Goal: Task Accomplishment & Management: Use online tool/utility

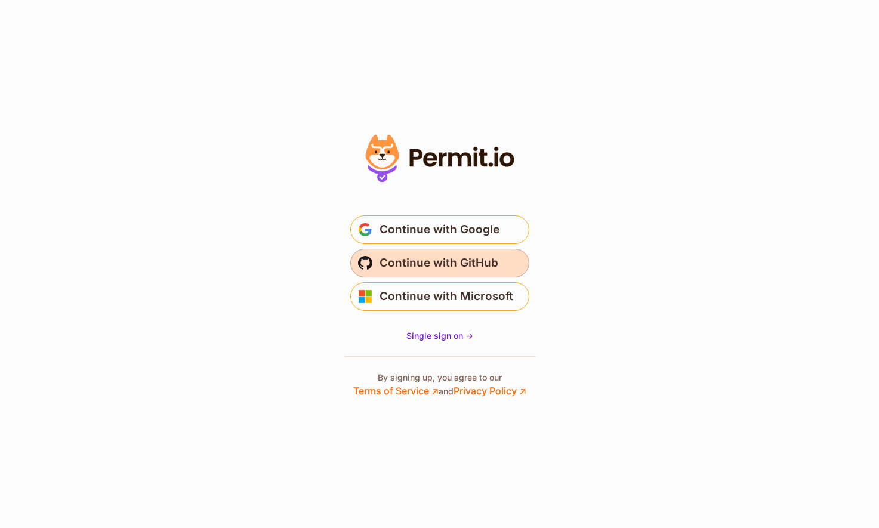
click at [498, 260] on button "Continue with GitHub" at bounding box center [439, 263] width 179 height 29
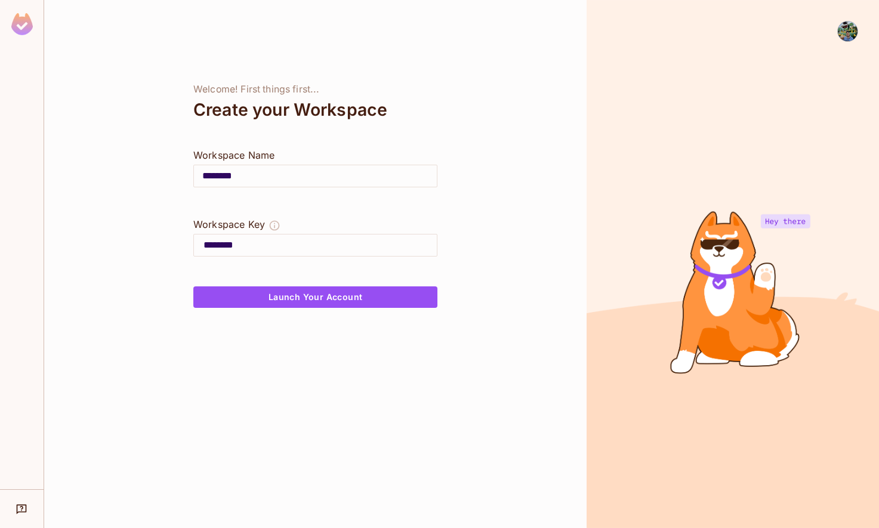
click at [833, 37] on div at bounding box center [843, 274] width 32 height 507
click at [843, 36] on img at bounding box center [848, 31] width 20 height 20
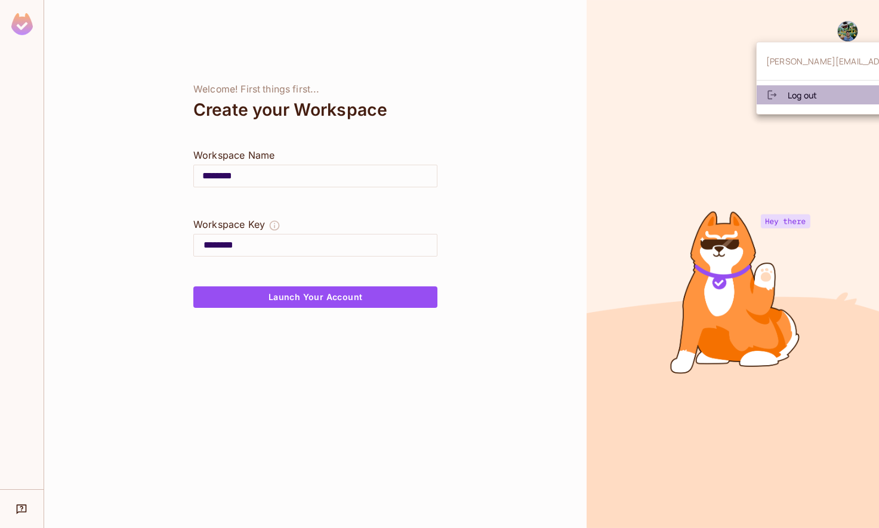
click at [821, 102] on li "Log out" at bounding box center [872, 94] width 230 height 19
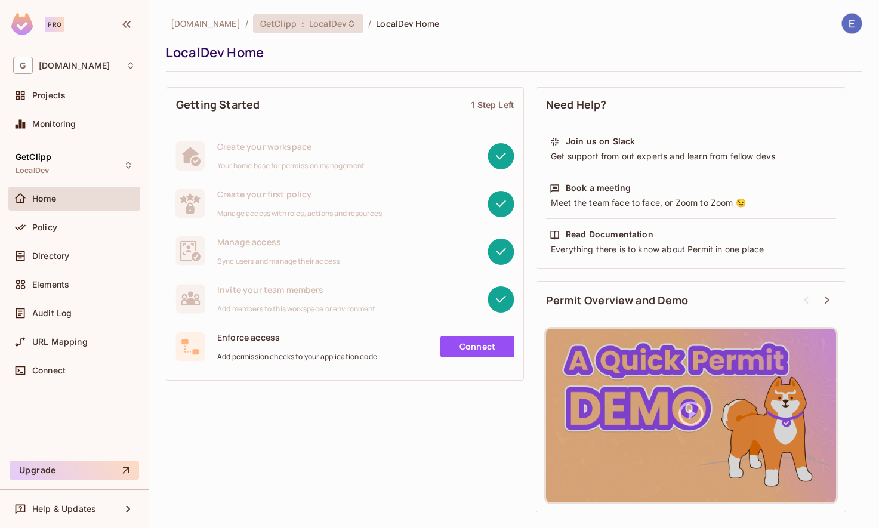
click at [347, 24] on icon at bounding box center [352, 24] width 10 height 10
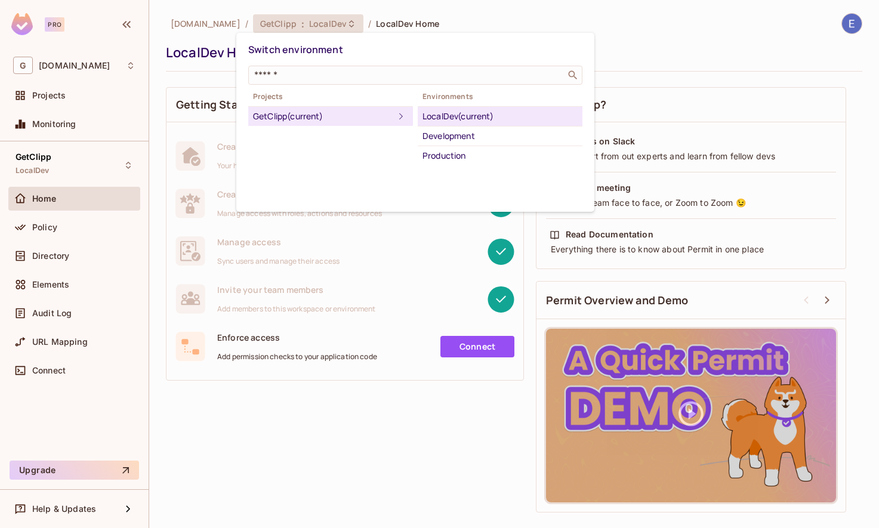
click at [488, 2] on div at bounding box center [439, 264] width 879 height 528
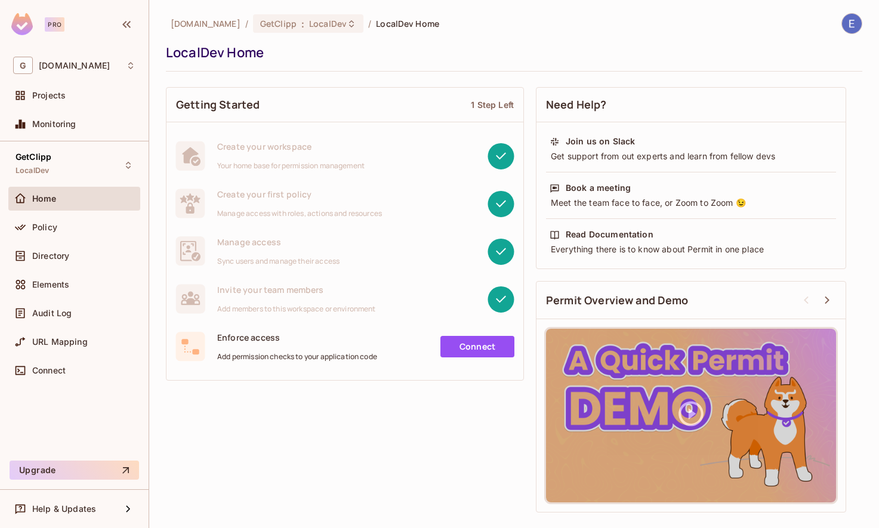
click at [458, 345] on link "Connect" at bounding box center [477, 346] width 74 height 21
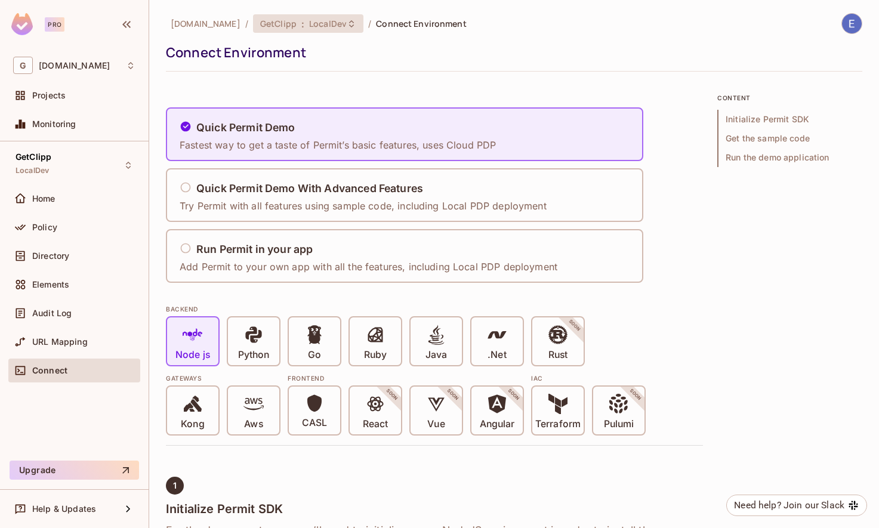
click at [272, 22] on span "GetClipp" at bounding box center [278, 23] width 36 height 11
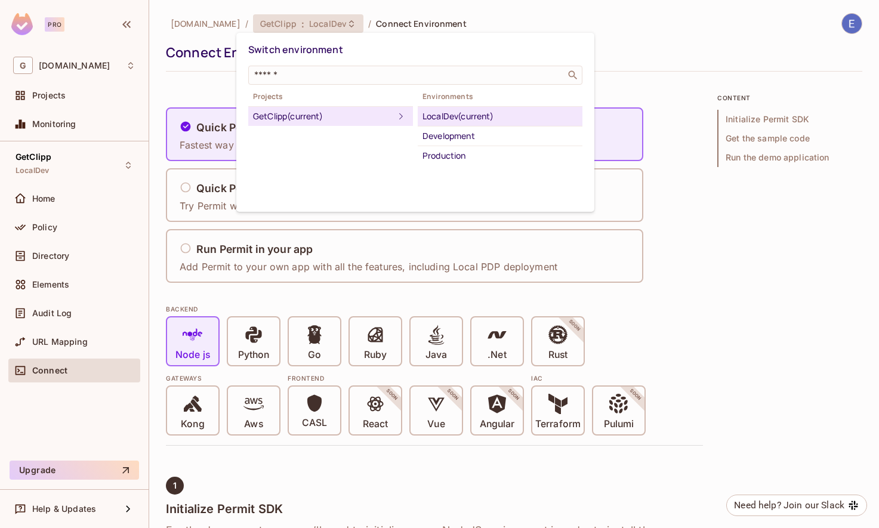
click at [76, 184] on div at bounding box center [439, 264] width 879 height 528
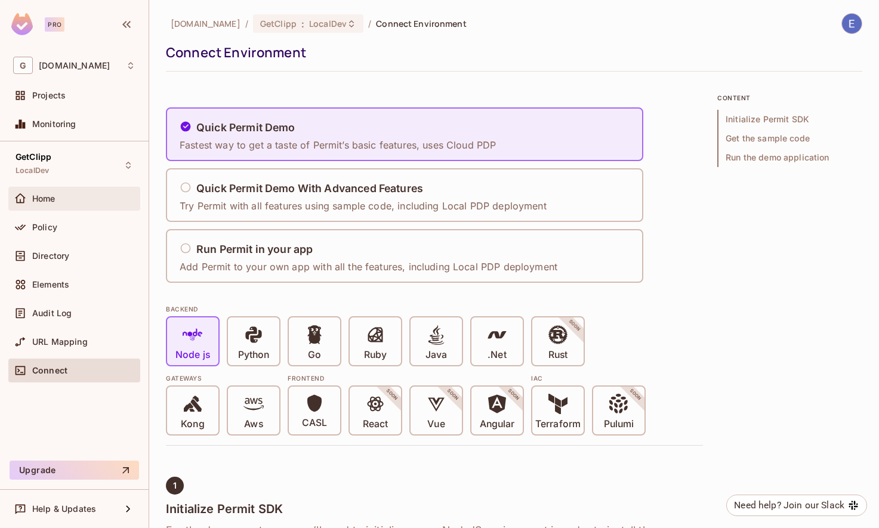
click at [57, 202] on div "Home" at bounding box center [83, 199] width 103 height 10
